Goal: Task Accomplishment & Management: Manage account settings

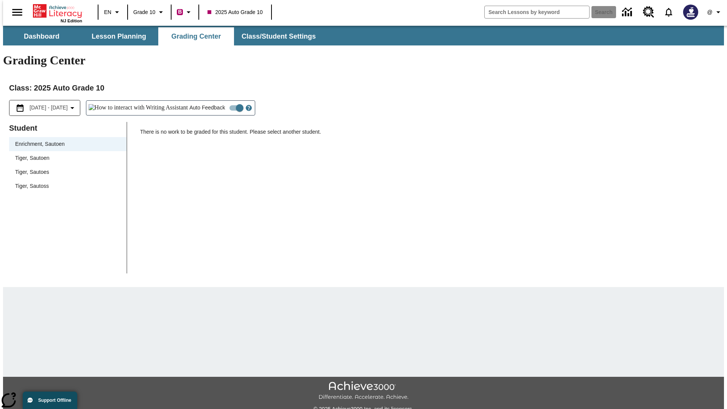
click at [65, 154] on div "Tiger, Sautoen" at bounding box center [67, 158] width 105 height 8
click at [248, 106] on icon "Open Help for Writing Assistant" at bounding box center [249, 108] width 2 height 4
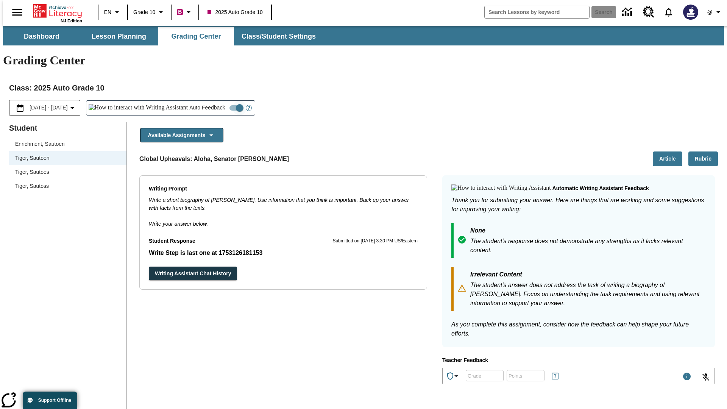
click at [218, 101] on input "Auto Feedback" at bounding box center [239, 108] width 43 height 14
checkbox input "false"
